Goal: Task Accomplishment & Management: Use online tool/utility

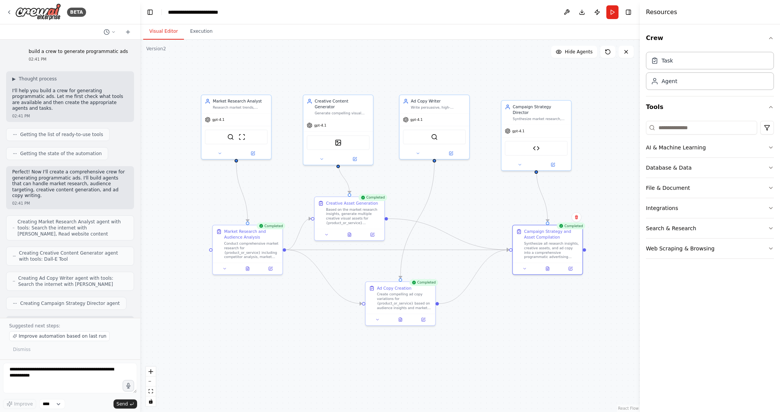
scroll to position [462, 0]
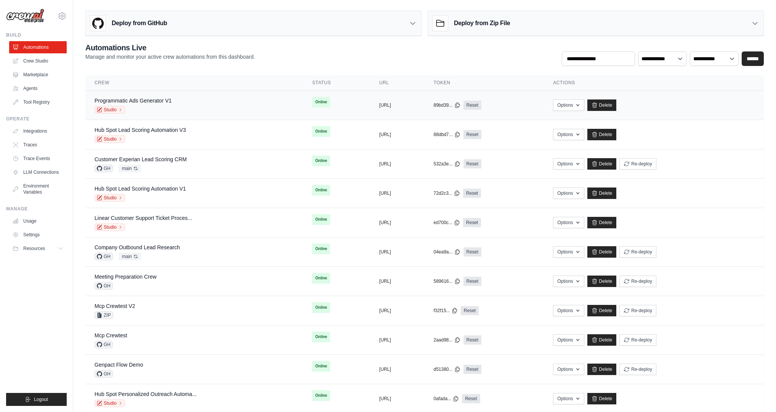
click at [140, 103] on div "Programmatic Ads Generator V1" at bounding box center [132, 101] width 77 height 8
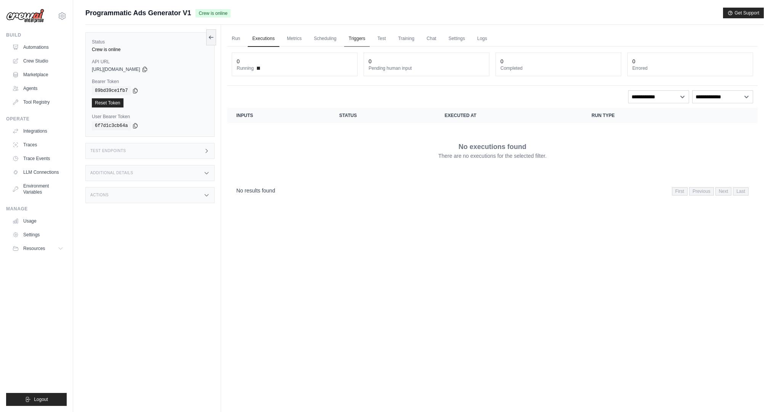
click at [357, 37] on link "Triggers" at bounding box center [357, 39] width 26 height 16
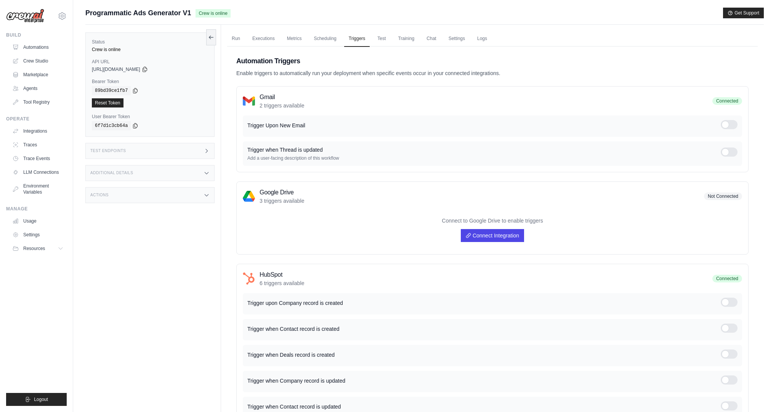
drag, startPoint x: 246, startPoint y: 122, endPoint x: 309, endPoint y: 123, distance: 62.9
click at [309, 123] on div "Trigger Upon New Email" at bounding box center [492, 125] width 499 height 21
click at [516, 234] on link "Connect Integration" at bounding box center [492, 235] width 63 height 13
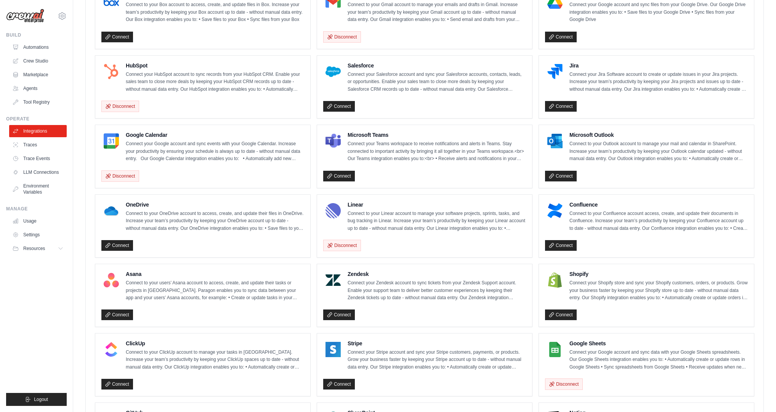
scroll to position [145, 0]
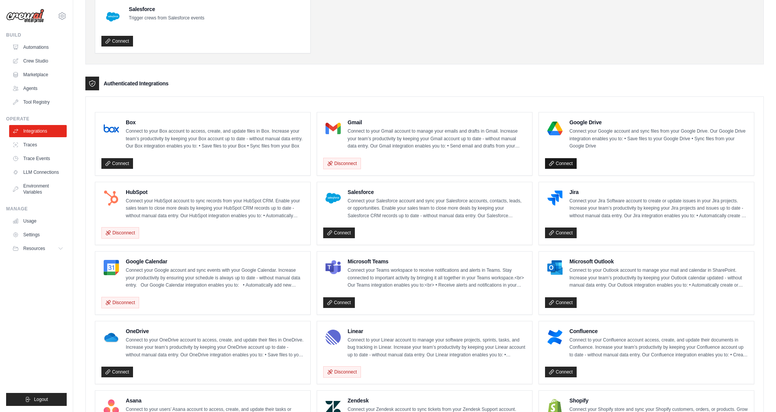
click at [559, 162] on link "Connect" at bounding box center [561, 163] width 32 height 11
click at [33, 49] on link "Automations" at bounding box center [39, 47] width 58 height 12
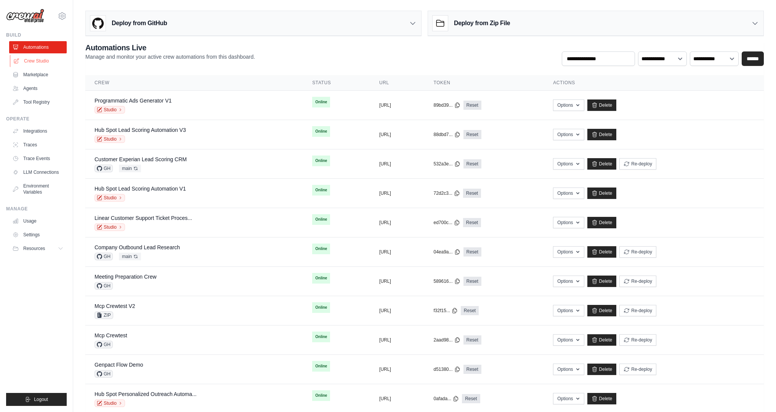
click at [36, 58] on link "Crew Studio" at bounding box center [39, 61] width 58 height 12
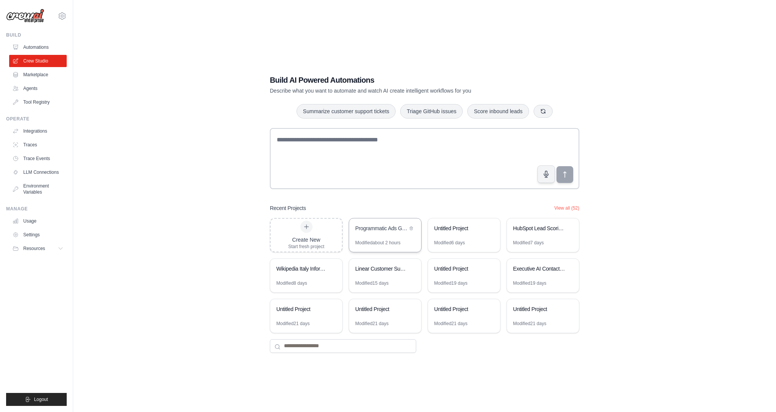
click at [378, 240] on div "Modified about 2 hours" at bounding box center [377, 243] width 45 height 6
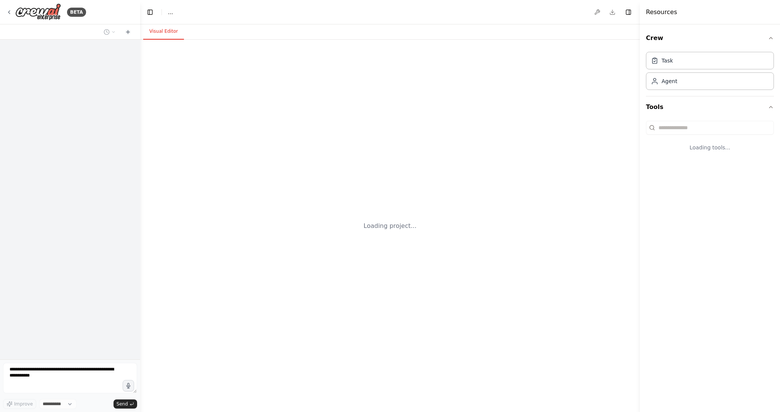
select select "****"
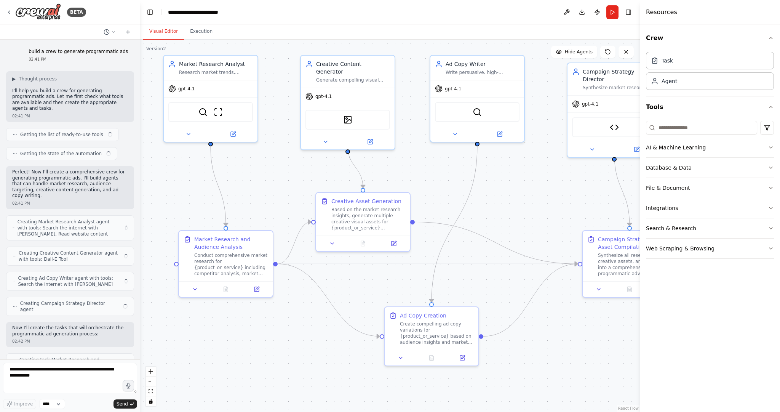
scroll to position [421, 0]
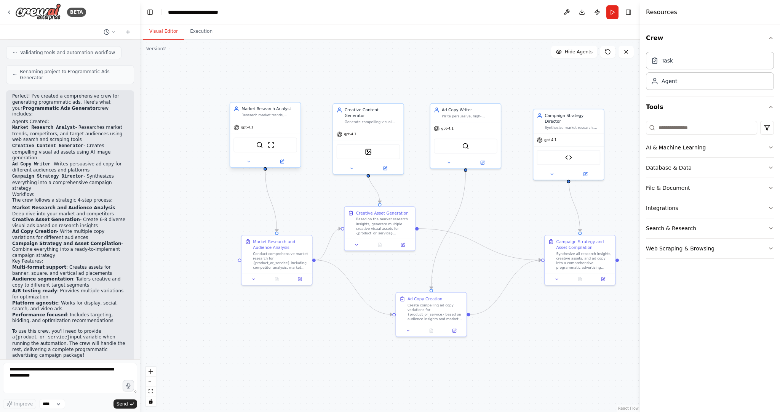
click at [266, 146] on div "SerperDevTool ScrapeWebsiteTool" at bounding box center [266, 145] width 64 height 15
click at [283, 163] on icon at bounding box center [281, 161] width 3 height 3
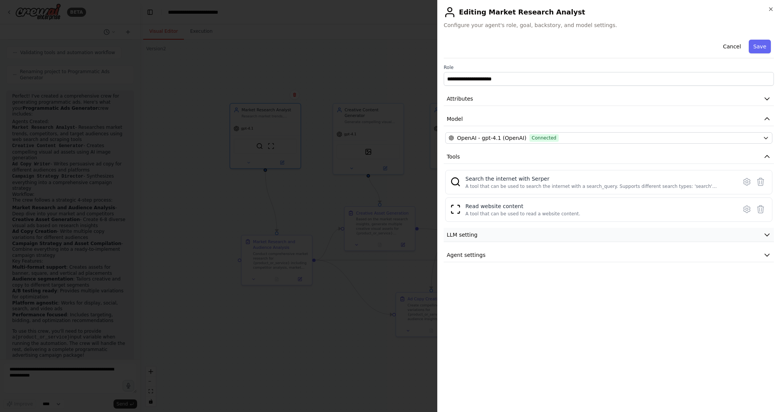
click at [472, 230] on button "LLM setting" at bounding box center [609, 235] width 330 height 14
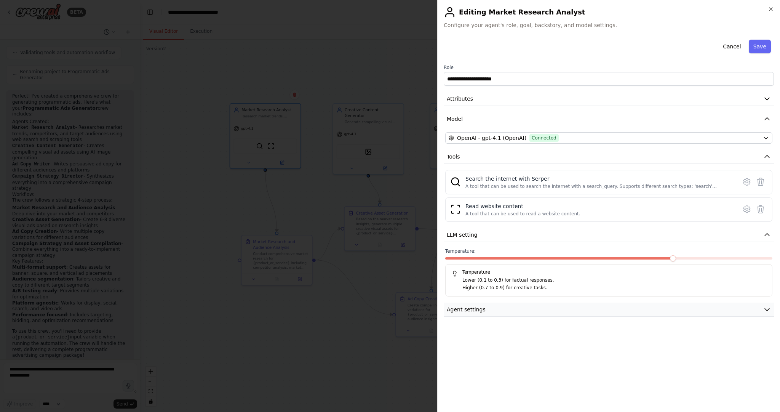
click at [477, 303] on button "Agent settings" at bounding box center [609, 310] width 330 height 14
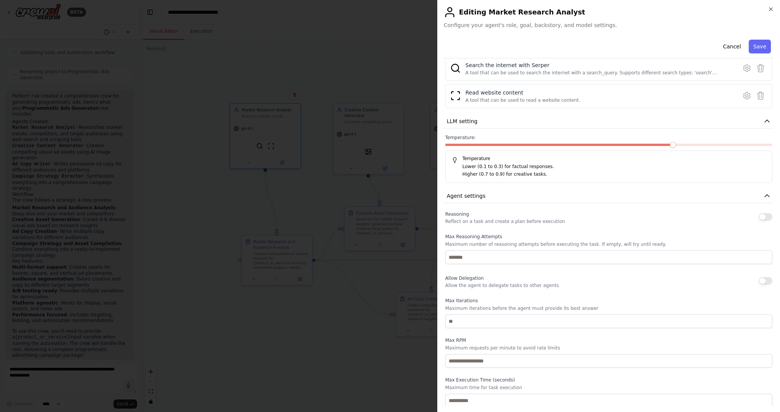
scroll to position [16, 0]
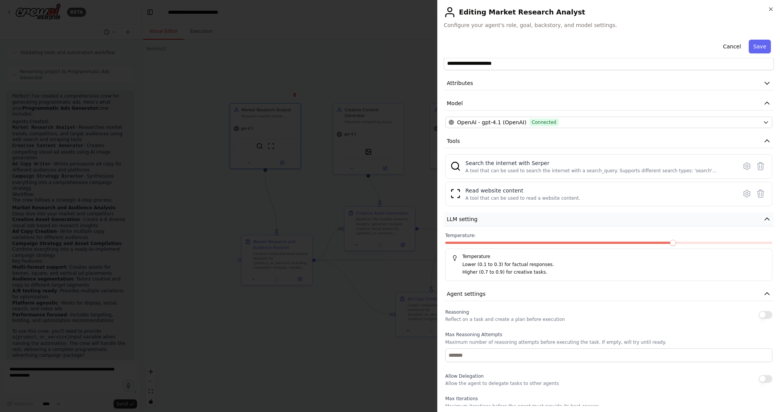
click at [477, 219] on button "LLM setting" at bounding box center [609, 219] width 330 height 14
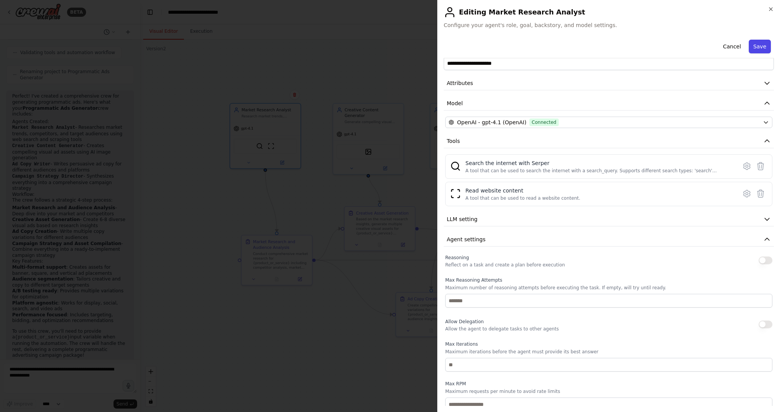
click at [760, 47] on button "Save" at bounding box center [760, 47] width 22 height 14
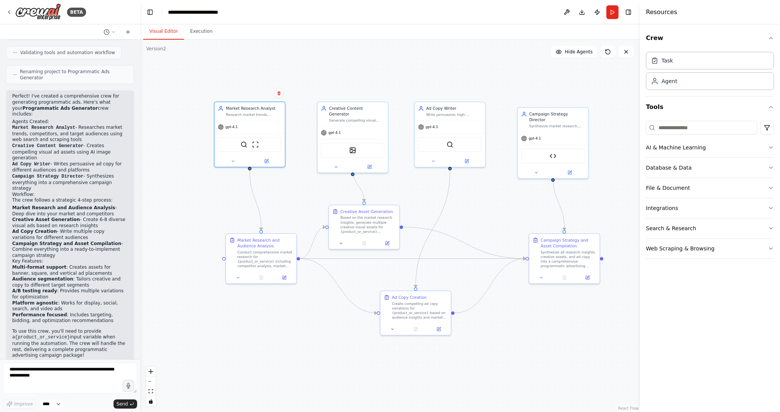
drag, startPoint x: 533, startPoint y: 199, endPoint x: 517, endPoint y: 197, distance: 15.7
click at [517, 197] on div ".deletable-edge-delete-btn { width: 20px; height: 20px; border: 0px solid #ffff…" at bounding box center [390, 226] width 500 height 372
